Goal: Task Accomplishment & Management: Manage account settings

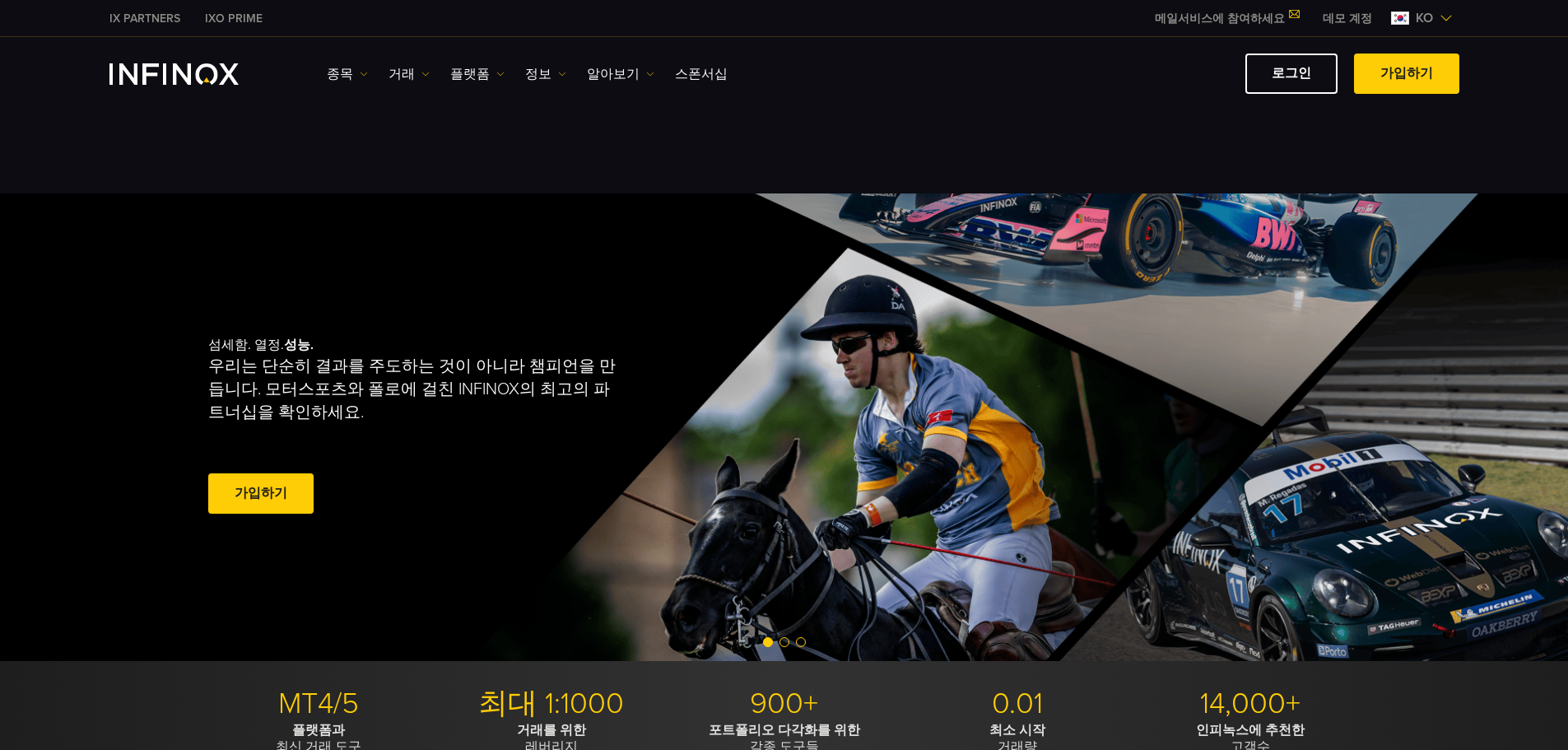
click at [29, 673] on div "MT4/5 플랫폼과 최신 거래 도구 최대 1:1000 거래를 위한 레버리지 900+ 포트폴리오 다각화를 위한 각종 도구들 0.01 최소 시작 …" at bounding box center [784, 721] width 1568 height 119
click at [1282, 91] on link "로그인" at bounding box center [1291, 74] width 92 height 40
click at [1290, 66] on link "로그인" at bounding box center [1291, 74] width 92 height 40
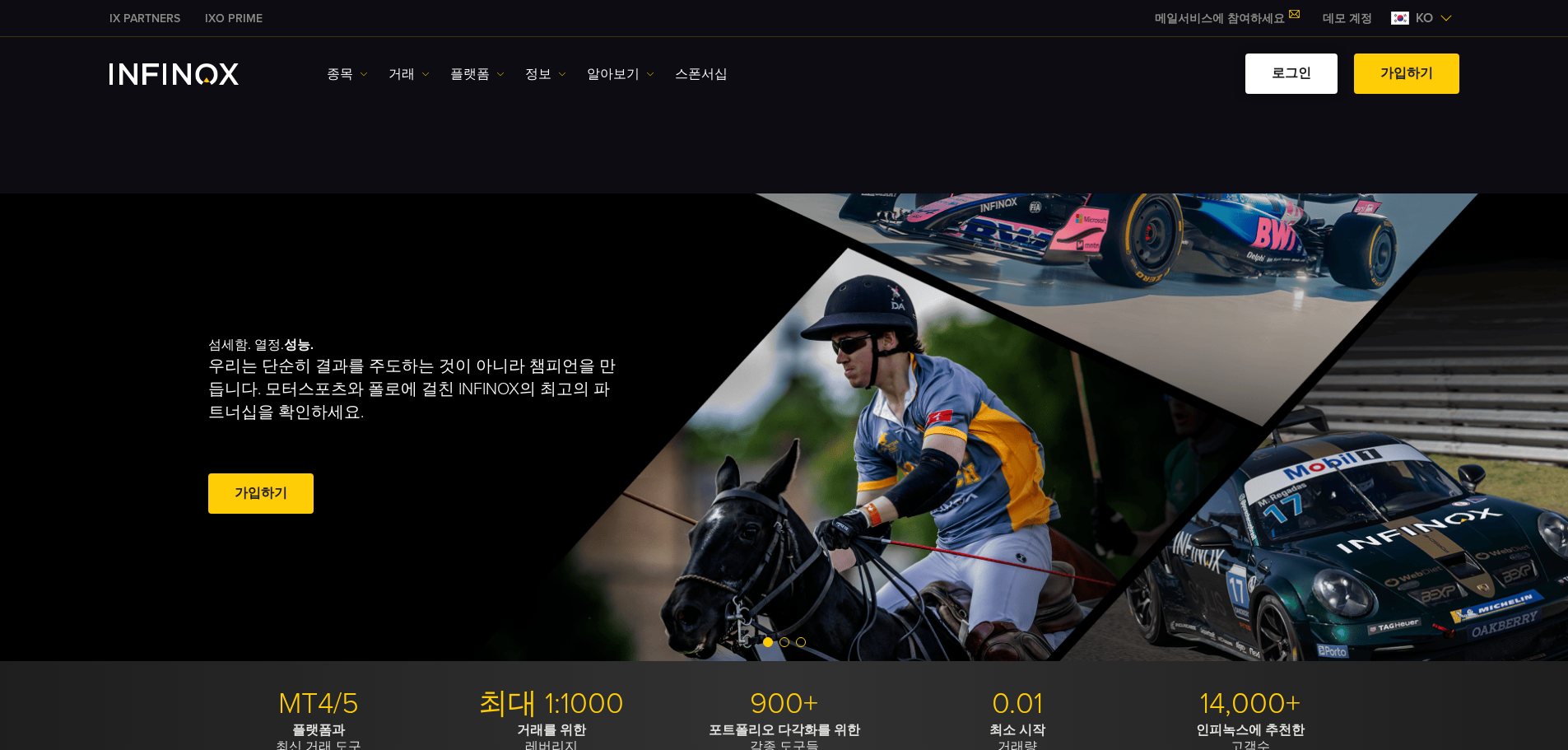
click at [1290, 66] on link "로그인" at bounding box center [1291, 74] width 92 height 40
drag, startPoint x: 1290, startPoint y: 66, endPoint x: 1296, endPoint y: 91, distance: 25.7
click at [1290, 66] on link "로그인" at bounding box center [1291, 74] width 92 height 40
click at [1298, 88] on link "로그인" at bounding box center [1291, 74] width 92 height 40
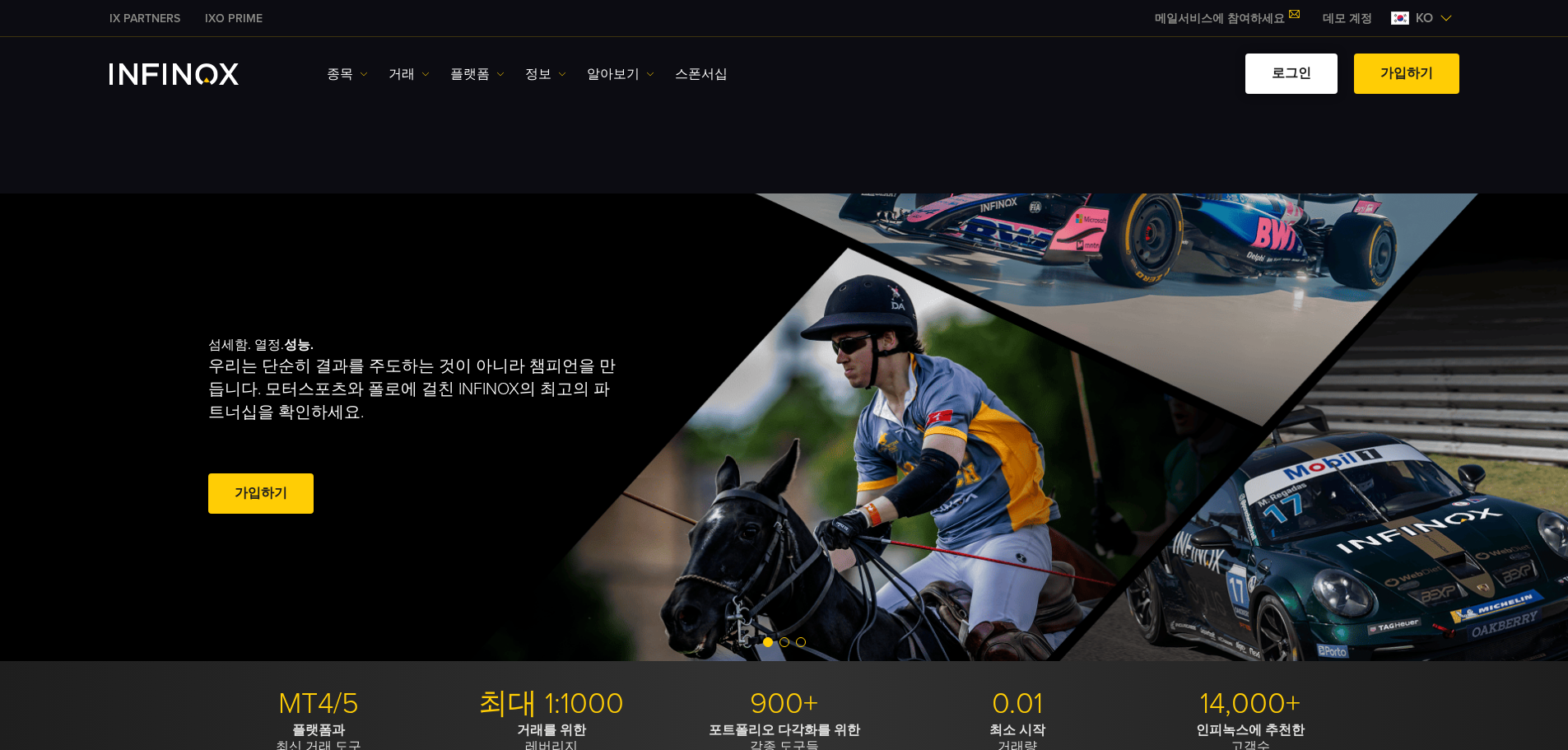
click at [1298, 88] on link "로그인" at bounding box center [1291, 74] width 92 height 40
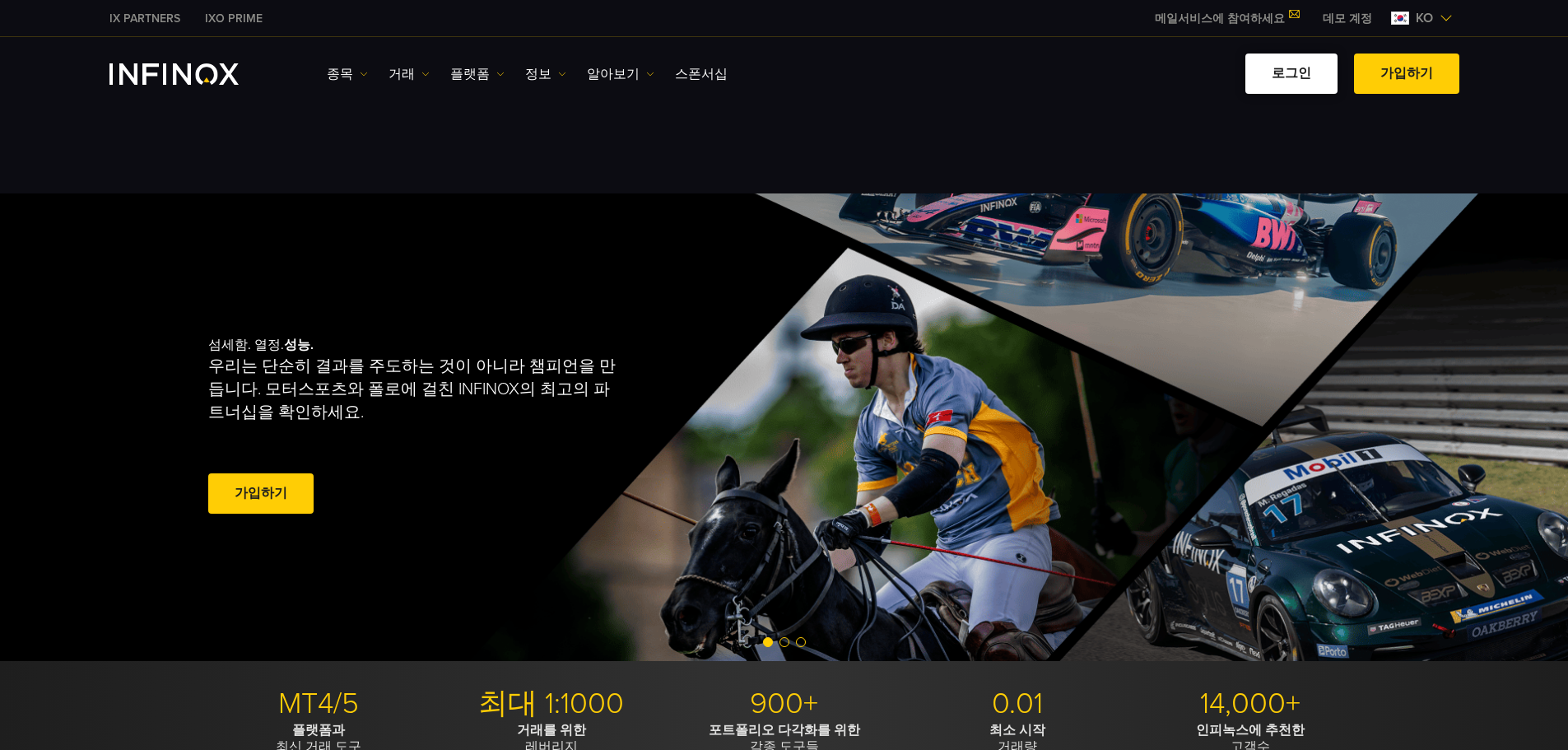
click at [1298, 88] on link "로그인" at bounding box center [1291, 74] width 92 height 40
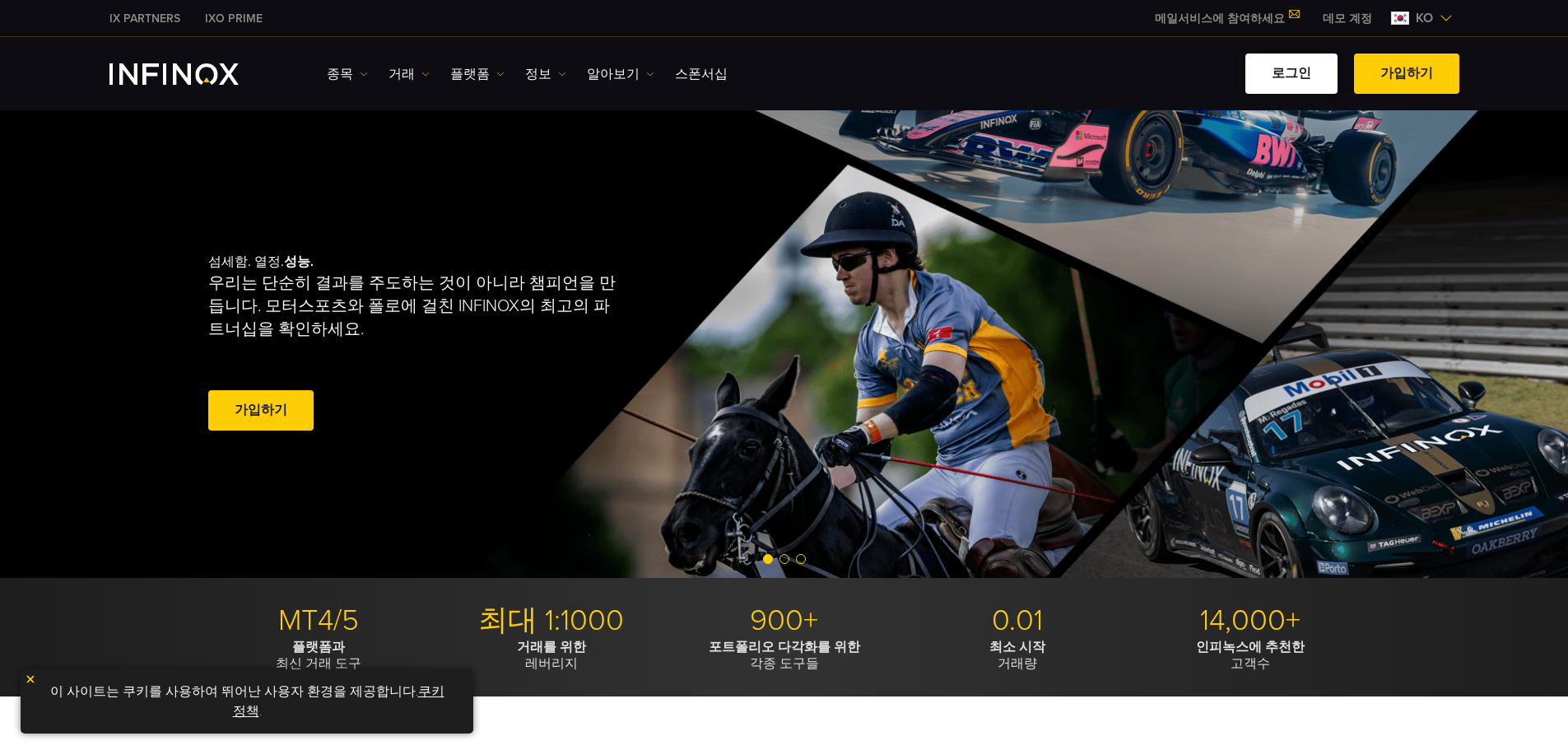
click at [1288, 69] on link "로그인" at bounding box center [1291, 74] width 92 height 40
